Goal: Communication & Community: Answer question/provide support

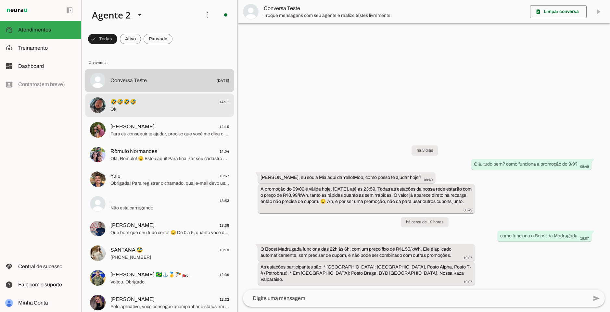
click at [169, 109] on span "Ok" at bounding box center [169, 109] width 119 height 6
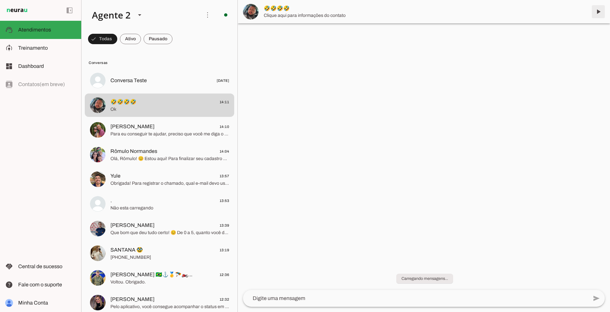
click at [597, 12] on span at bounding box center [598, 12] width 16 height 16
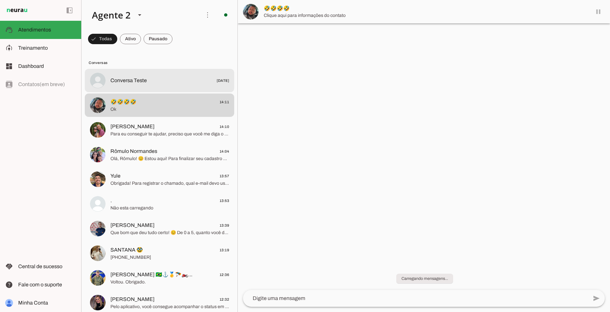
click at [163, 86] on md-item "Conversa Teste [DATE]" at bounding box center [159, 80] width 149 height 23
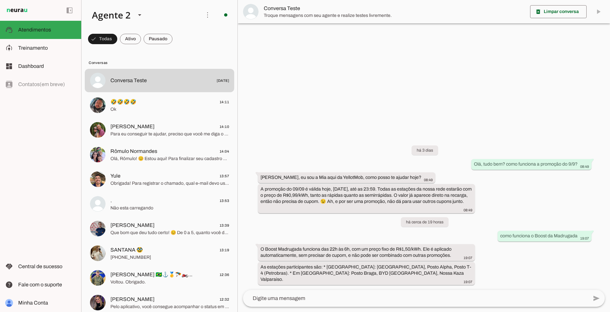
click at [168, 95] on md-item "🤣🤣🤣🤣 14:11 Ok" at bounding box center [159, 105] width 149 height 23
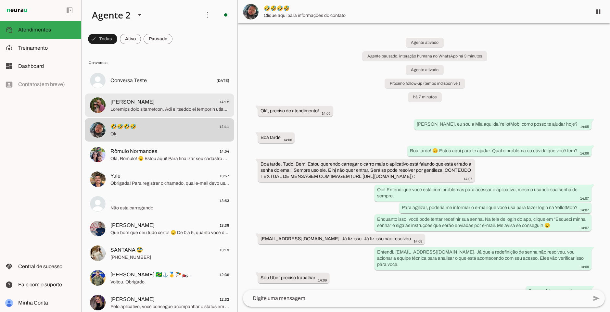
click at [176, 95] on md-item "[PERSON_NAME] 14:12" at bounding box center [159, 105] width 149 height 23
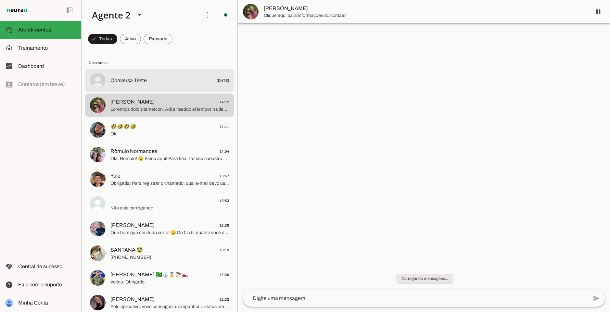
click at [186, 73] on md-item "Conversa Teste [DATE]" at bounding box center [159, 80] width 149 height 23
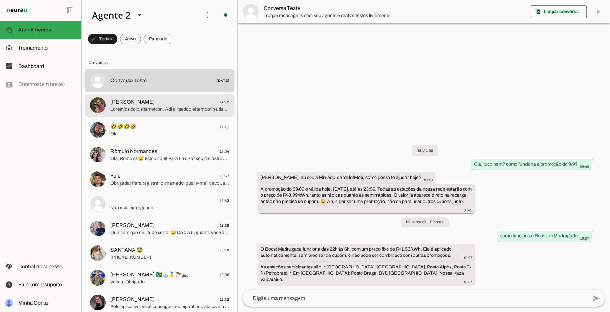
click at [165, 100] on span "[PERSON_NAME] 14:12" at bounding box center [169, 102] width 119 height 8
